Goal: Information Seeking & Learning: Learn about a topic

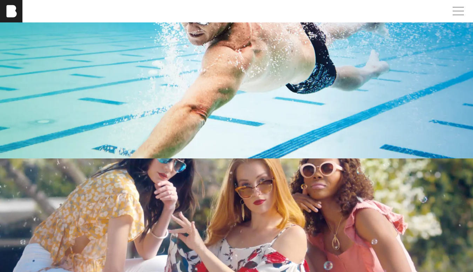
scroll to position [1464, 0]
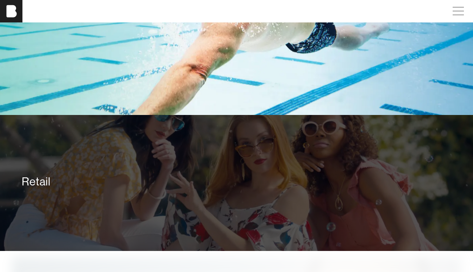
click at [58, 183] on div "Retail" at bounding box center [236, 182] width 429 height 14
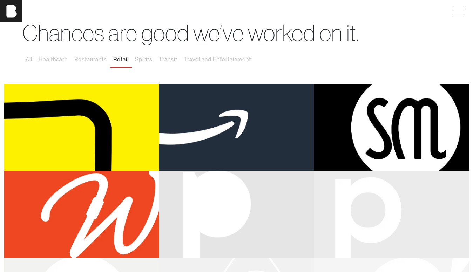
scroll to position [25, 0]
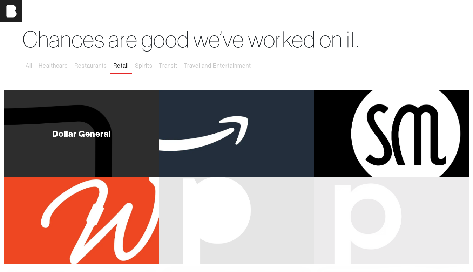
click at [85, 136] on div "Dollar General" at bounding box center [81, 133] width 59 height 8
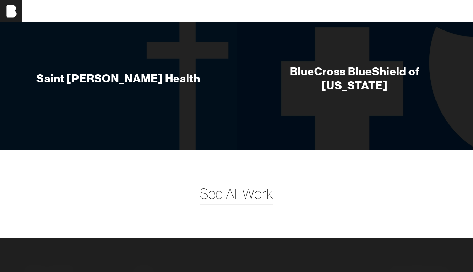
scroll to position [2258, 0]
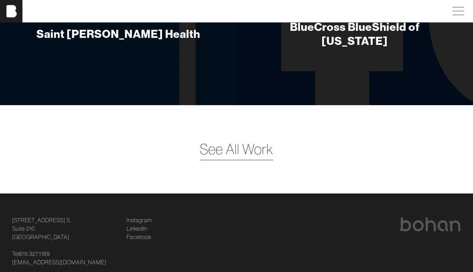
click at [237, 139] on span "See All Work" at bounding box center [236, 149] width 73 height 21
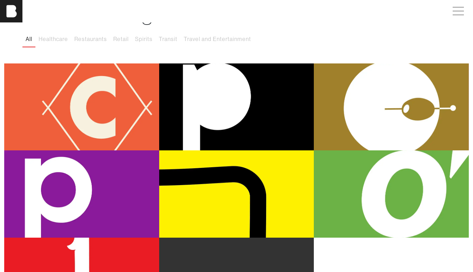
scroll to position [50, 0]
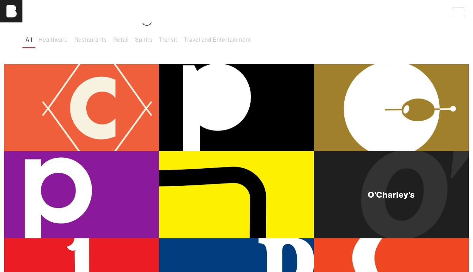
click at [388, 189] on div "O’Charley’s" at bounding box center [391, 194] width 155 height 87
